Goal: Book appointment/travel/reservation

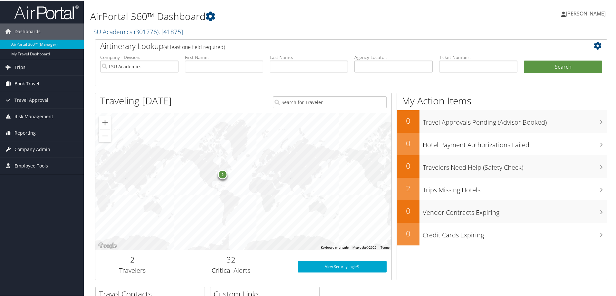
click at [36, 85] on span "Book Travel" at bounding box center [26, 83] width 25 height 16
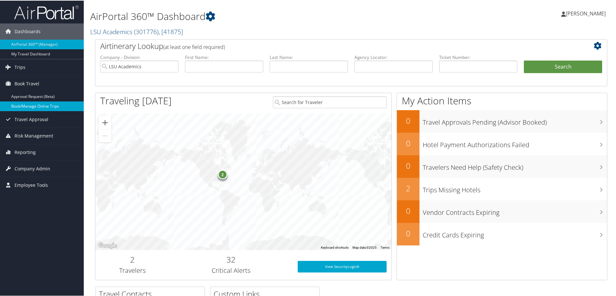
click at [37, 104] on link "Book/Manage Online Trips" at bounding box center [42, 106] width 84 height 10
